Goal: Navigation & Orientation: Find specific page/section

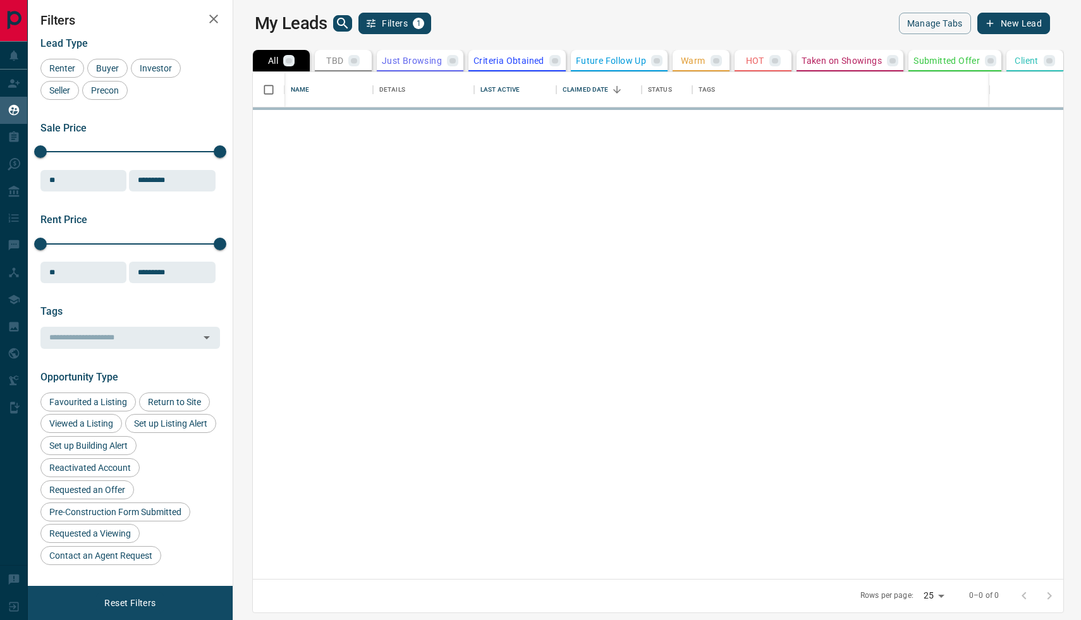
scroll to position [507, 842]
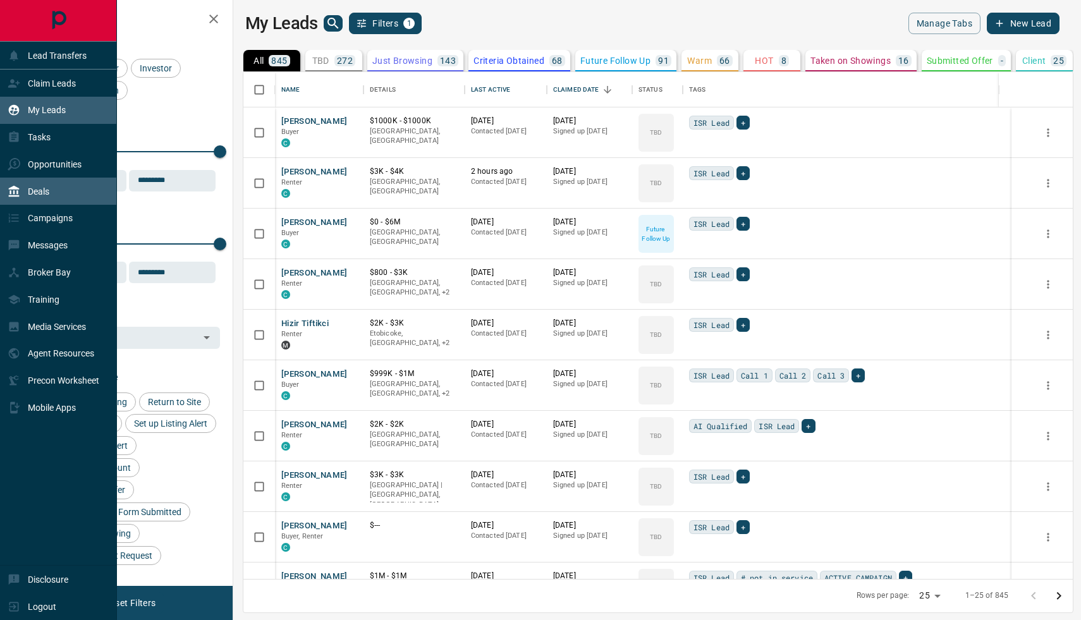
click at [51, 183] on div "Deals" at bounding box center [58, 191] width 117 height 27
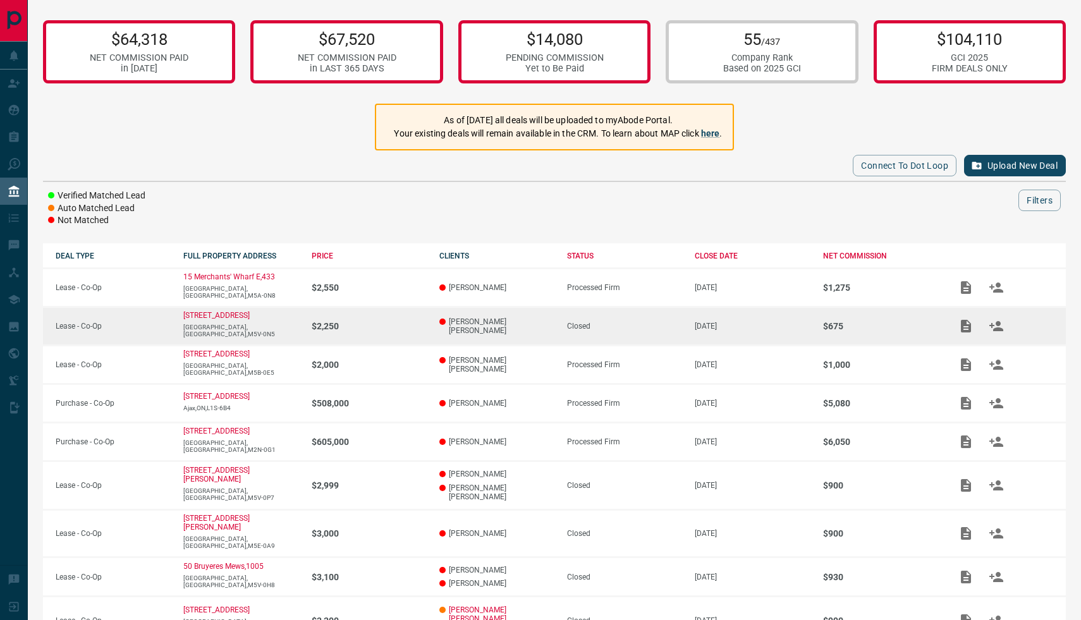
scroll to position [111, 0]
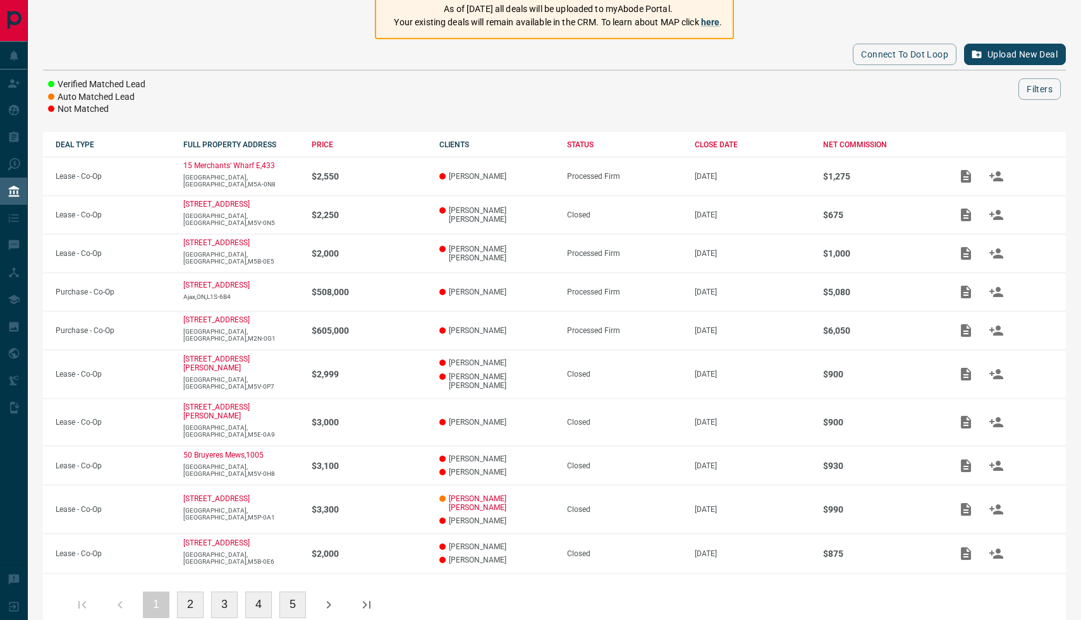
click at [192, 592] on button "2" at bounding box center [190, 605] width 27 height 27
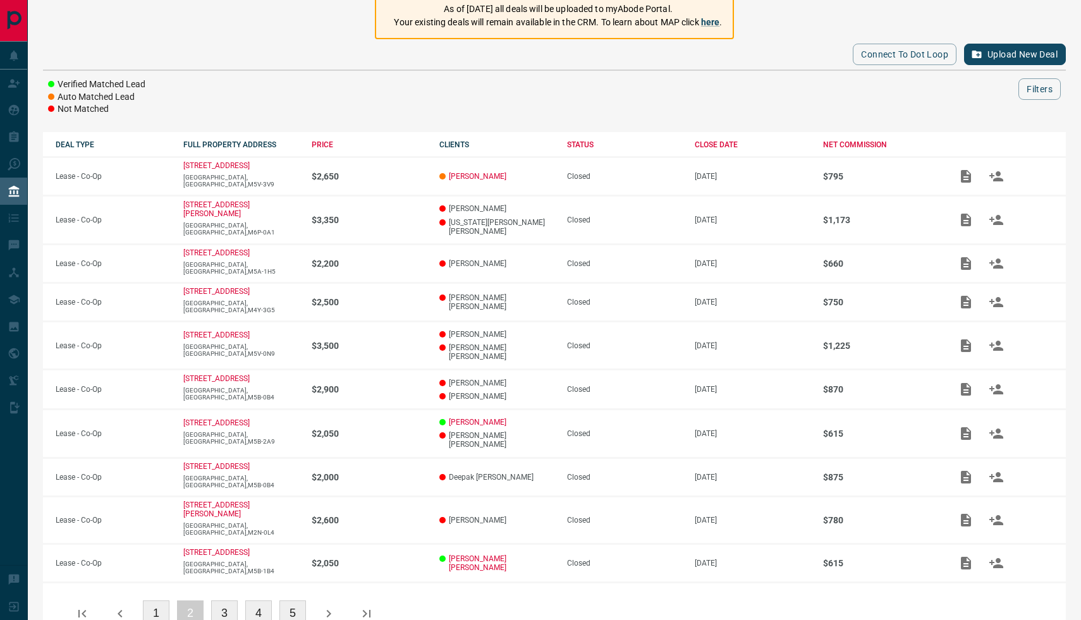
click at [154, 600] on button "1" at bounding box center [156, 613] width 27 height 27
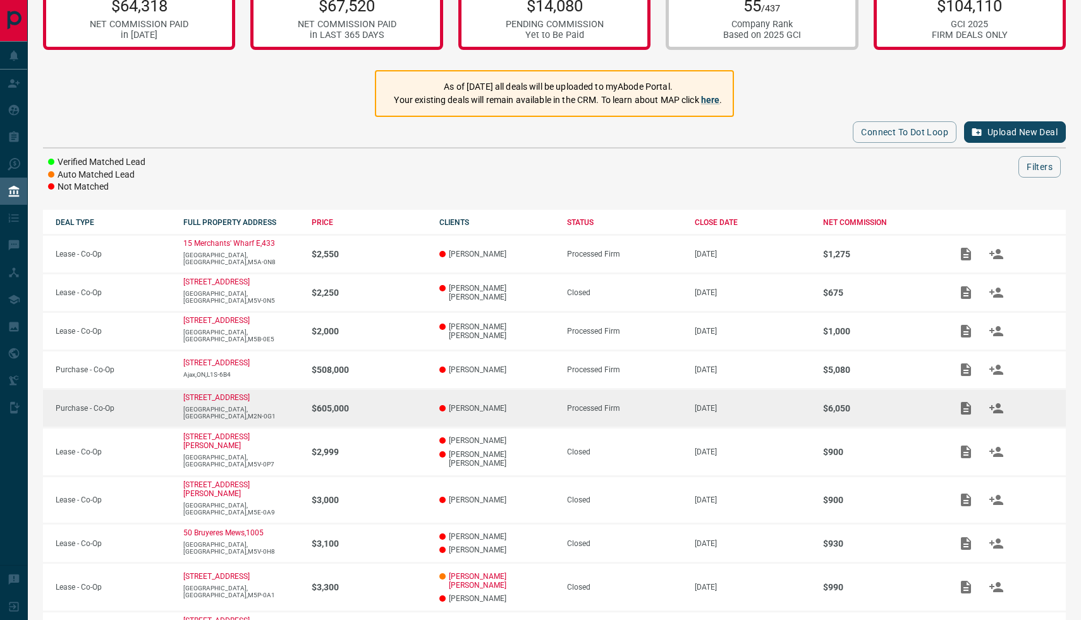
scroll to position [0, 0]
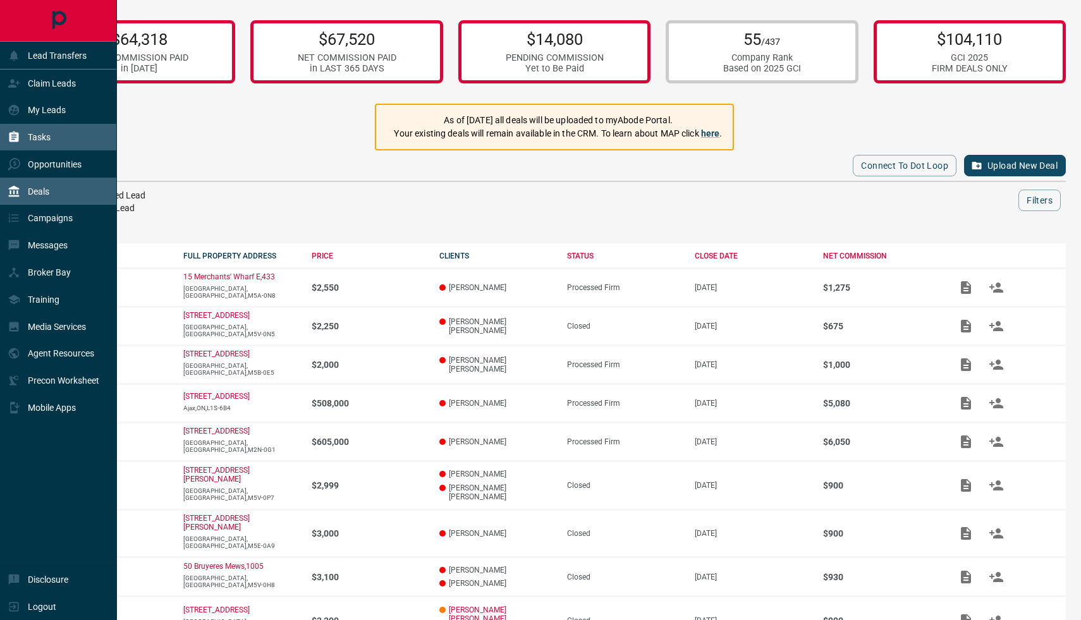
click at [66, 140] on div "Tasks" at bounding box center [58, 137] width 117 height 27
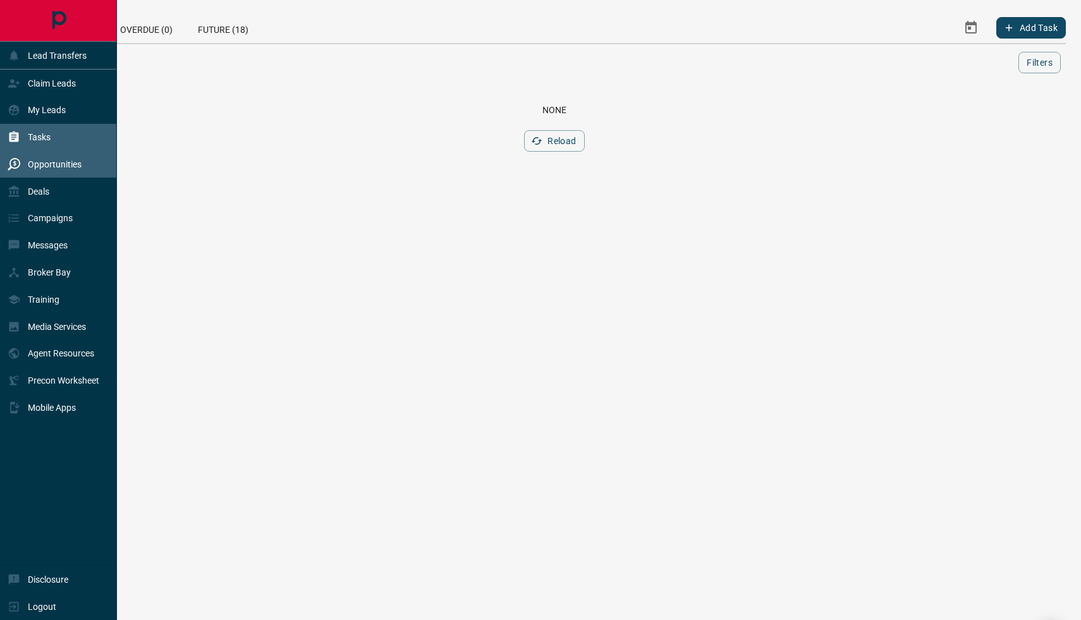
click at [29, 166] on p "Opportunities" at bounding box center [55, 164] width 54 height 10
